Goal: Navigation & Orientation: Find specific page/section

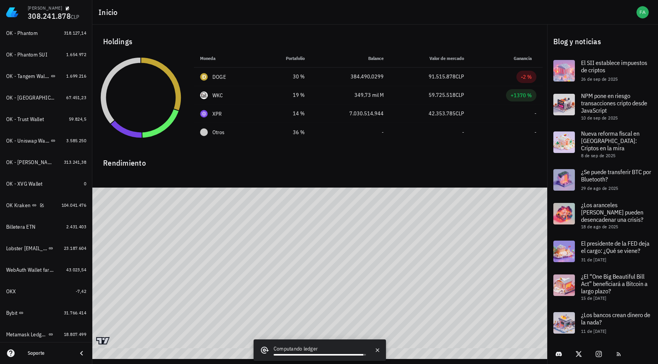
scroll to position [453, 0]
click at [21, 206] on div "OK Kraken" at bounding box center [18, 205] width 24 height 7
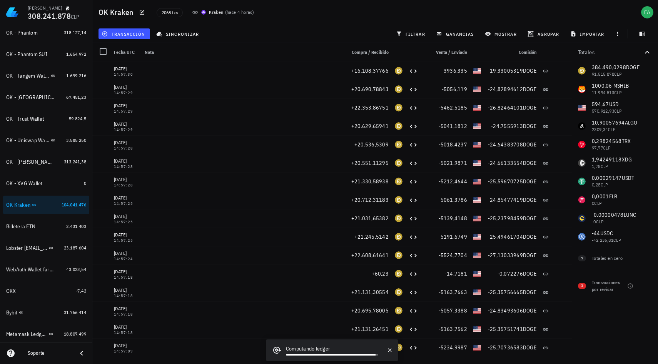
click at [608, 90] on div "384.490,0298 DOGE 91.515.878 CLP 1000,06 M SHIB 11.994.513 CLP 594,67 USD 570.9…" at bounding box center [614, 154] width 86 height 185
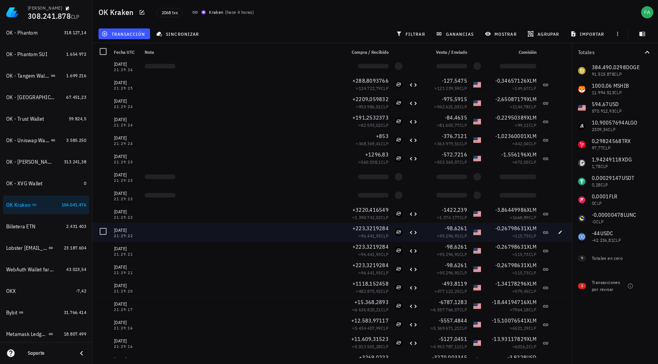
scroll to position [1638, 0]
